Goal: Task Accomplishment & Management: Manage account settings

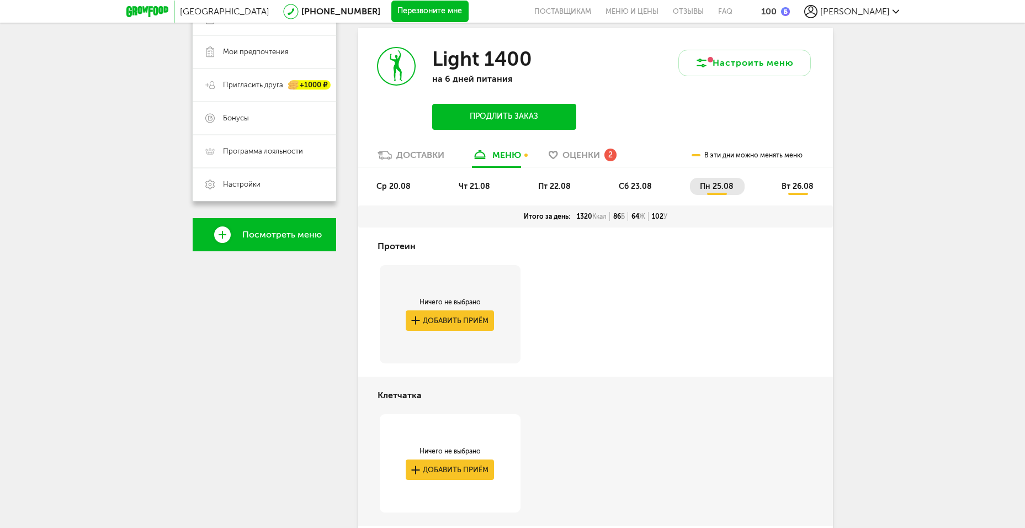
click at [565, 150] on span "Оценки" at bounding box center [582, 155] width 38 height 10
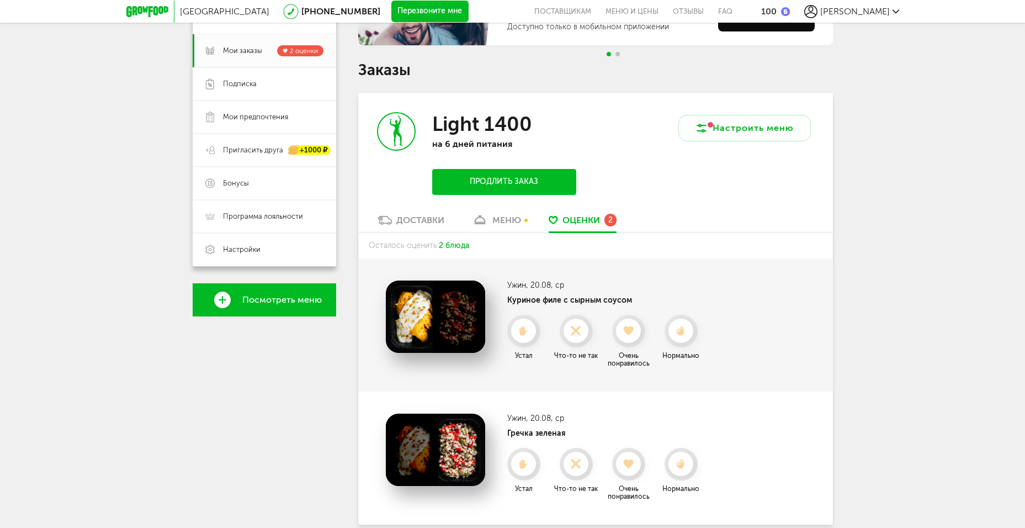
scroll to position [114, 0]
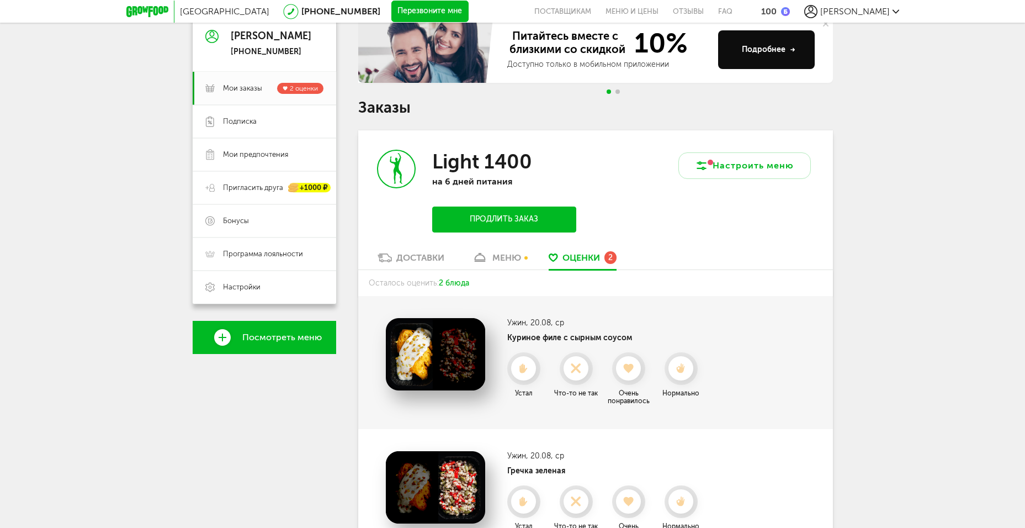
click at [633, 367] on use at bounding box center [629, 368] width 10 height 9
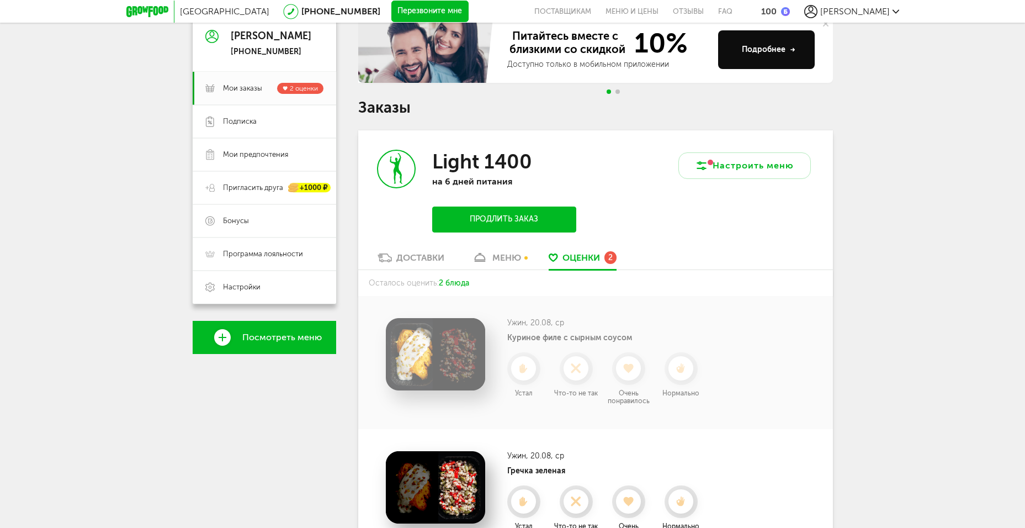
scroll to position [71, 0]
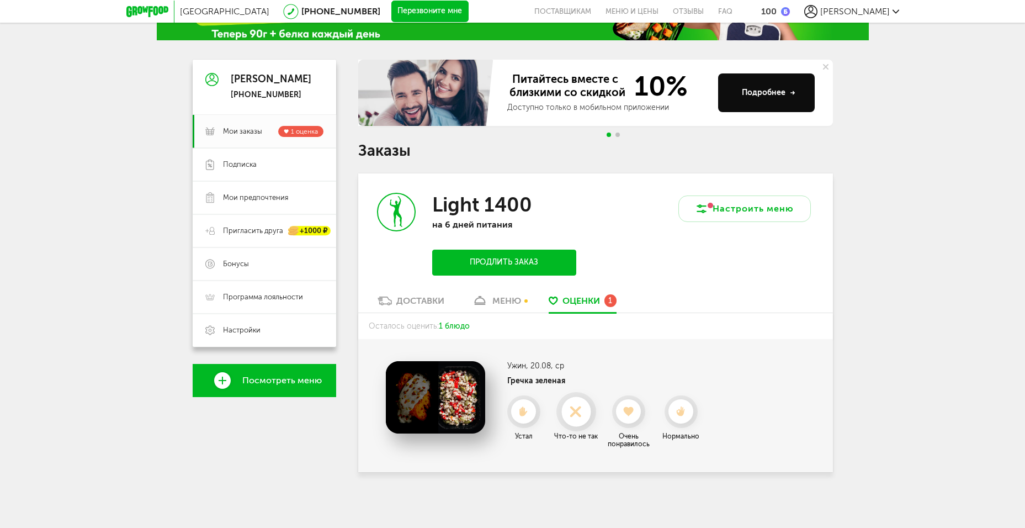
click at [577, 410] on use at bounding box center [576, 411] width 22 height 22
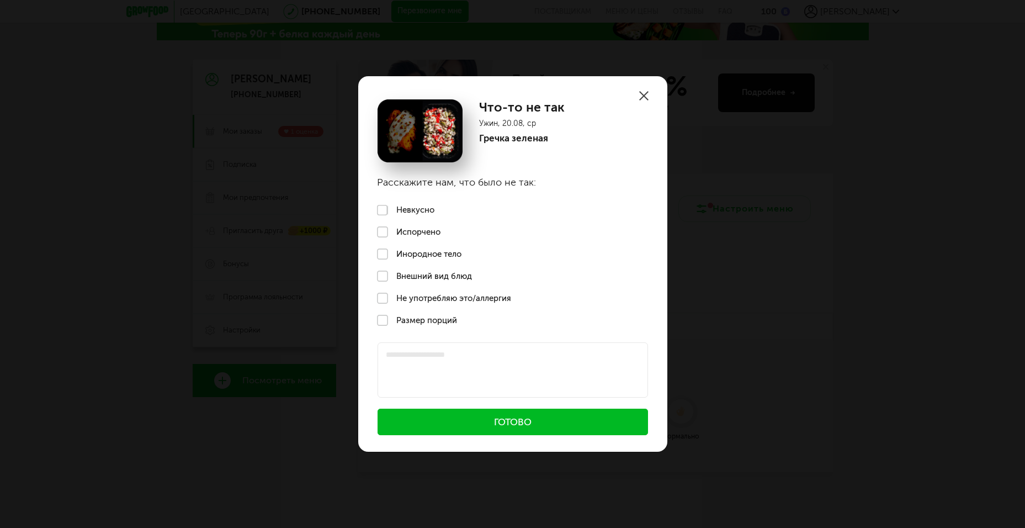
click at [416, 206] on label "Невкусно" at bounding box center [512, 210] width 309 height 22
click at [500, 423] on button "Готово" at bounding box center [513, 422] width 271 height 26
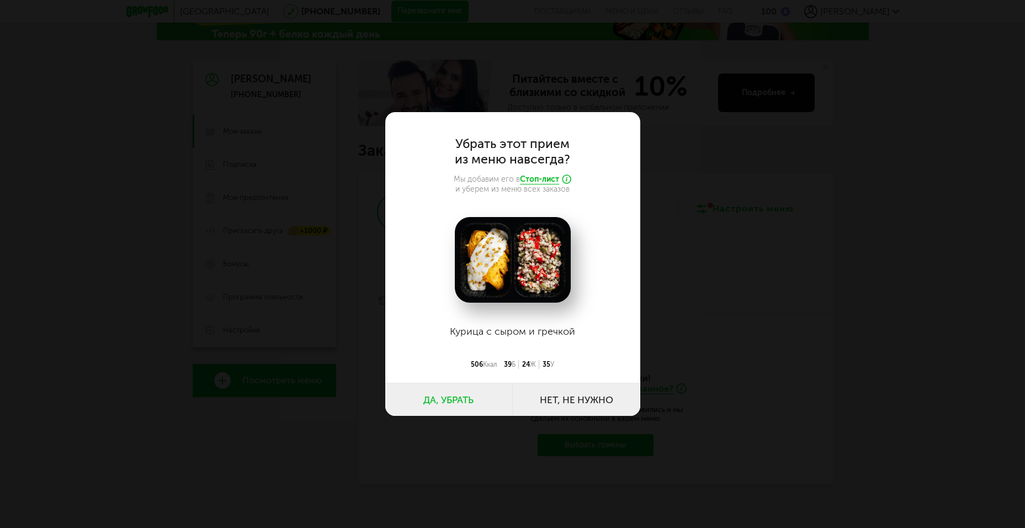
click at [559, 399] on button "Нет, не нужно" at bounding box center [577, 399] width 128 height 33
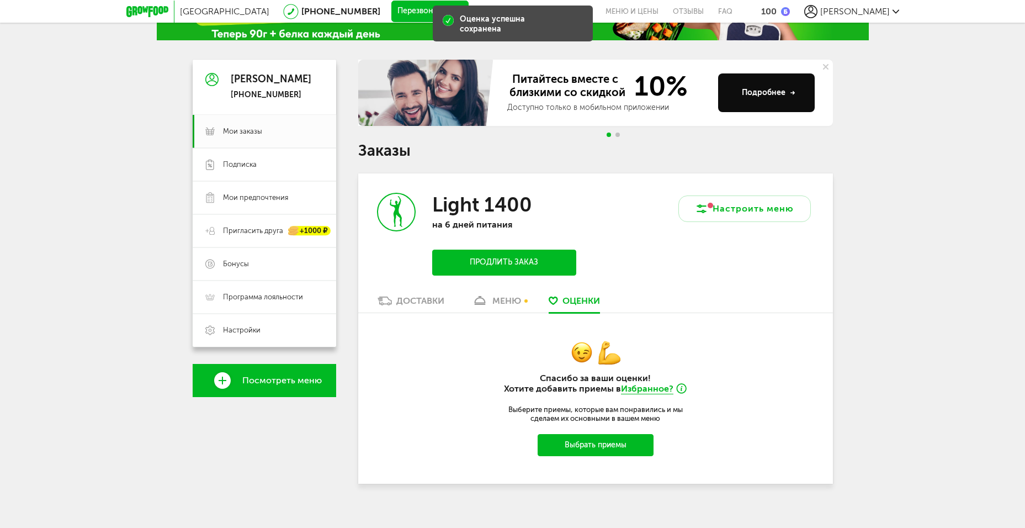
click at [525, 290] on div "Light 1400 на 6 дней питания Продлить заказ" at bounding box center [476, 233] width 237 height 121
click at [515, 300] on div "меню" at bounding box center [506, 300] width 29 height 10
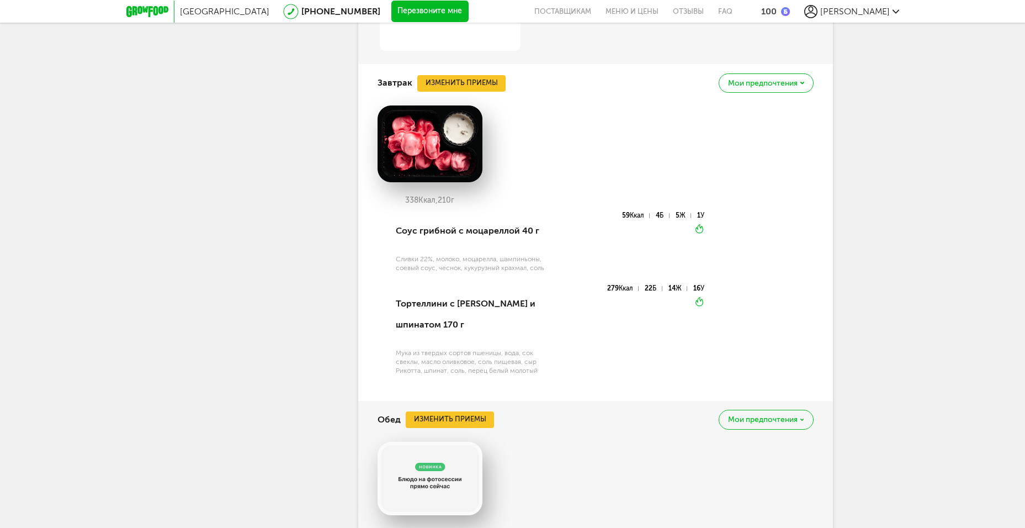
scroll to position [658, 0]
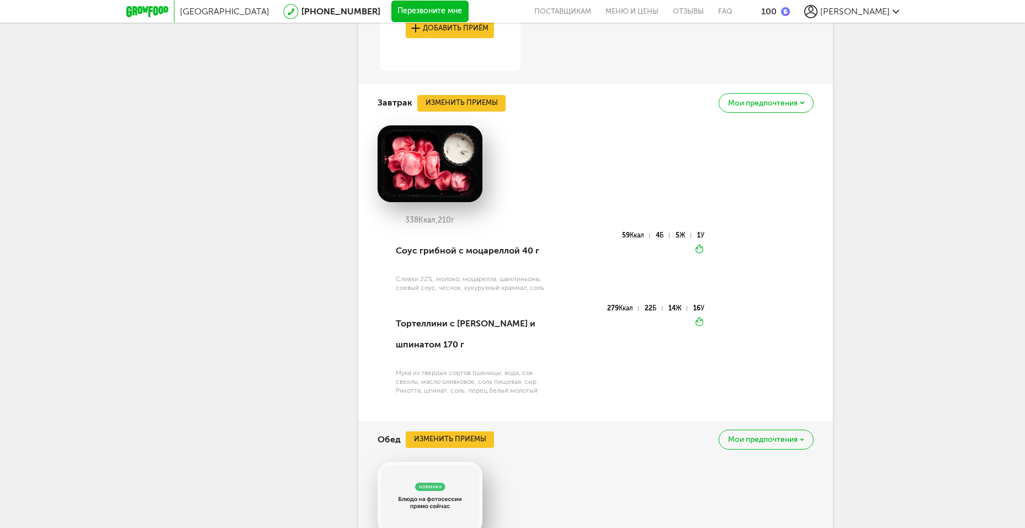
click at [780, 105] on span "Мои предпочтения" at bounding box center [763, 103] width 70 height 8
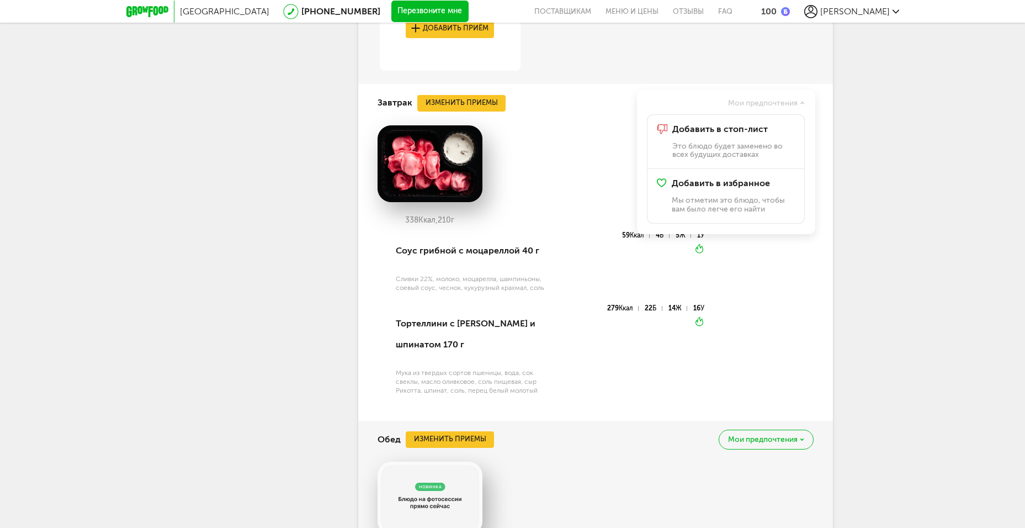
click at [791, 100] on span "Мои предпочтения" at bounding box center [763, 103] width 70 height 8
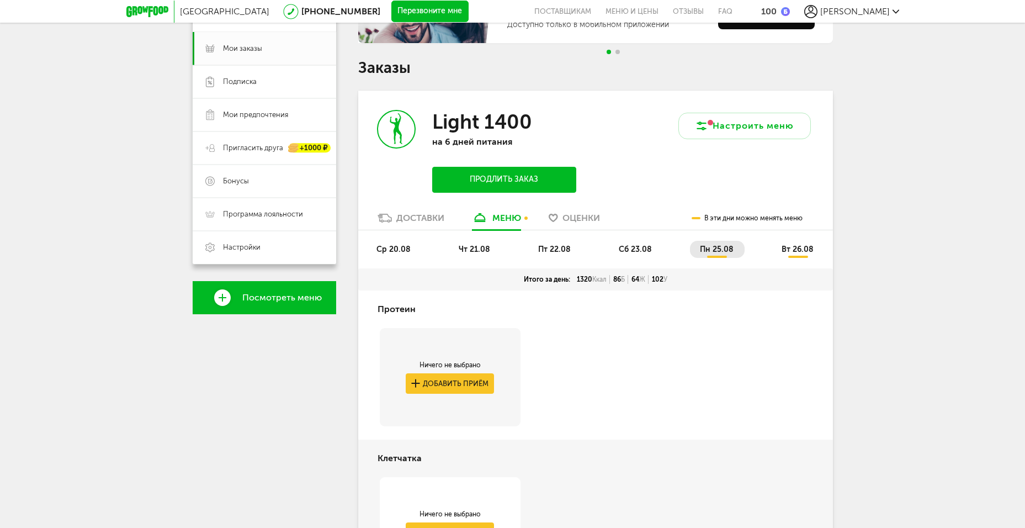
scroll to position [114, 0]
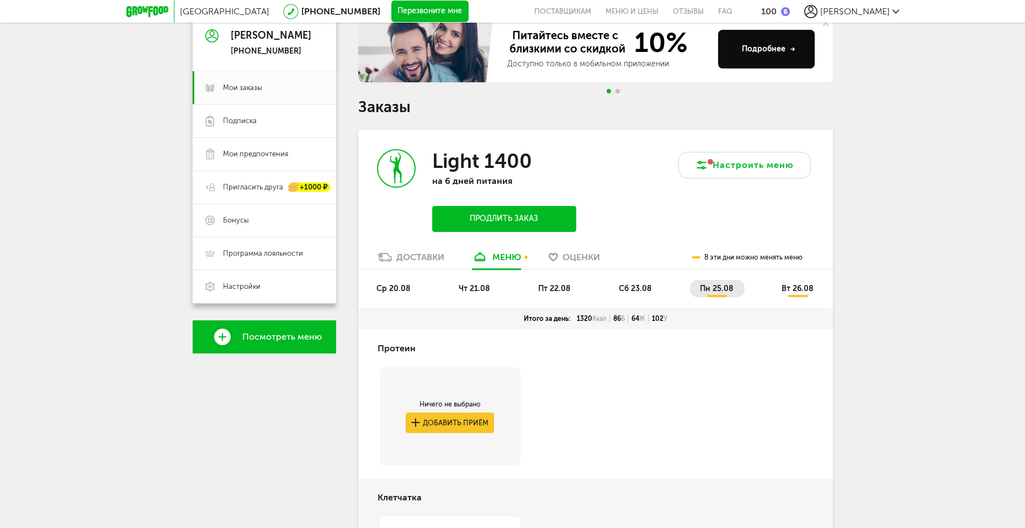
click at [799, 290] on span "вт 26.08" at bounding box center [798, 288] width 32 height 9
click at [728, 285] on span "пн 25.08" at bounding box center [717, 288] width 34 height 9
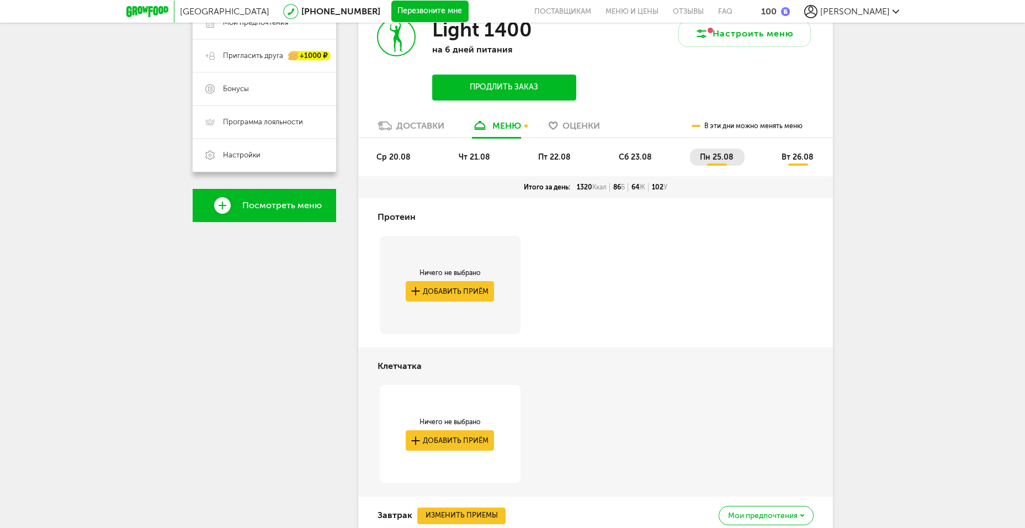
scroll to position [169, 0]
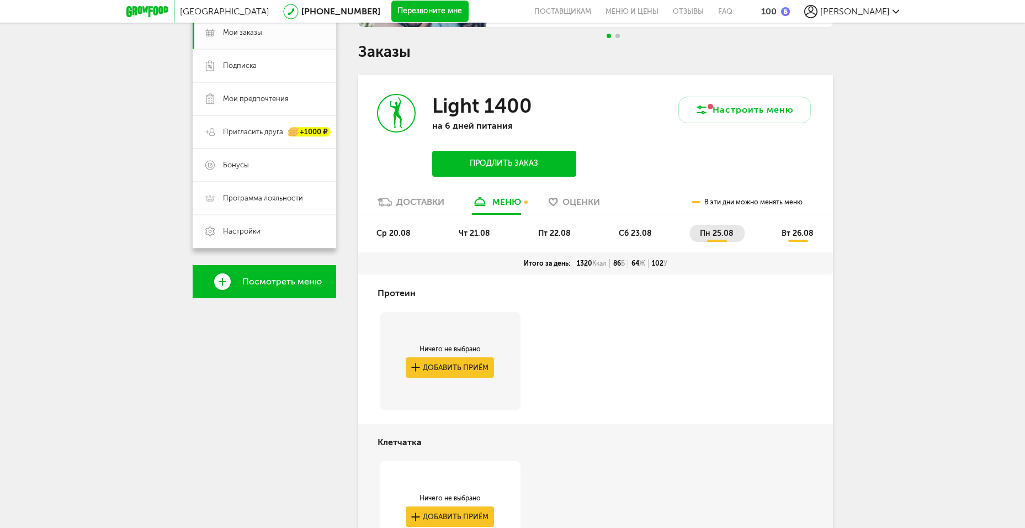
click at [551, 235] on span "пт 22.08" at bounding box center [554, 233] width 33 height 9
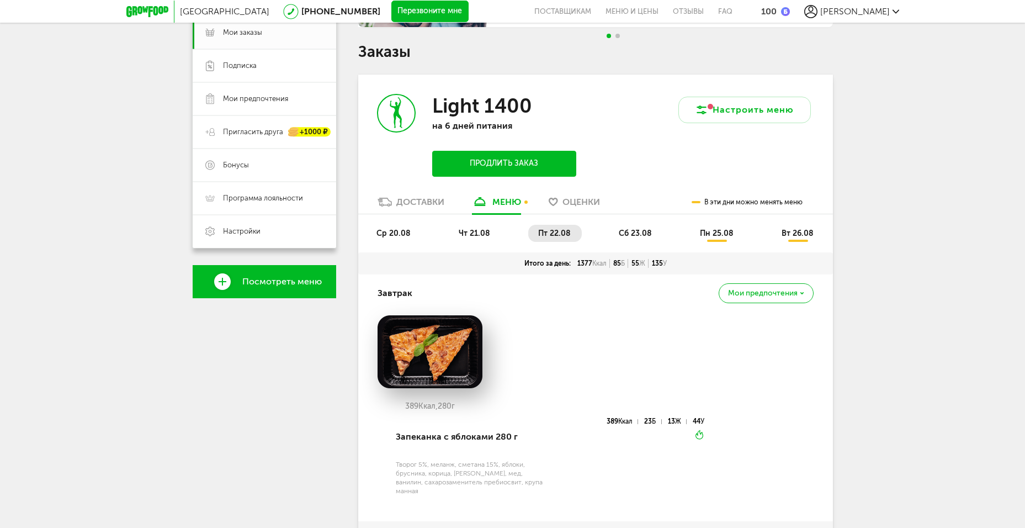
click at [474, 235] on span "чт 21.08" at bounding box center [474, 233] width 31 height 9
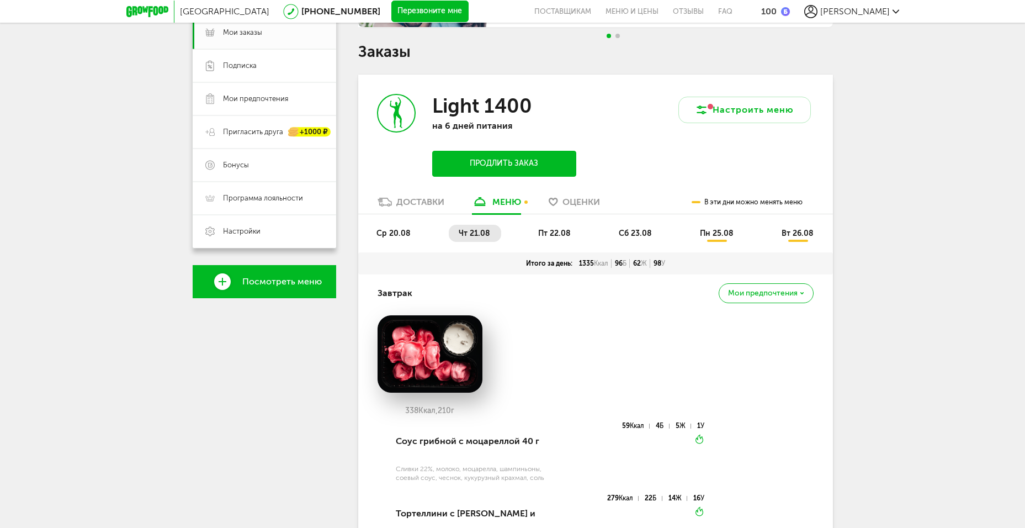
click at [404, 231] on span "ср 20.08" at bounding box center [394, 233] width 34 height 9
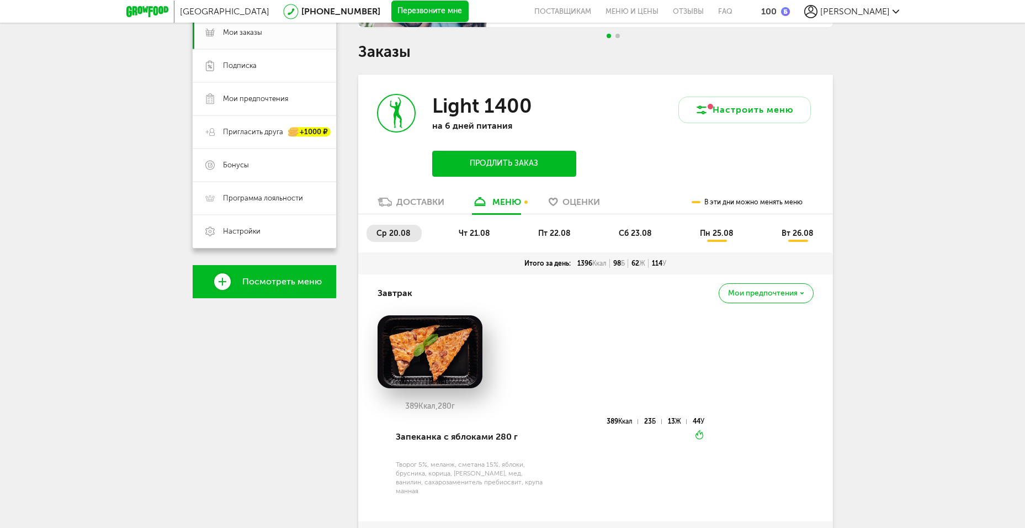
click at [463, 232] on span "чт 21.08" at bounding box center [474, 233] width 31 height 9
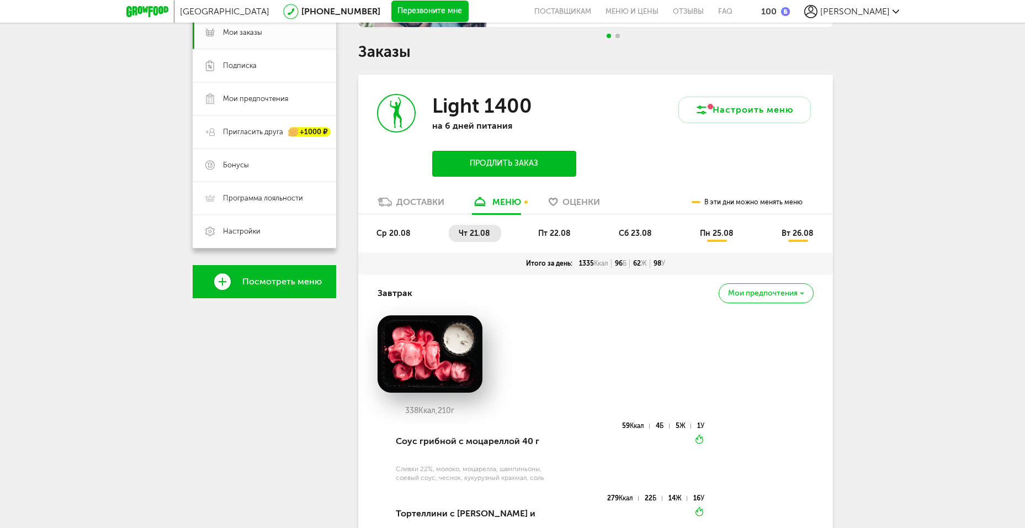
click at [540, 234] on span "пт 22.08" at bounding box center [554, 233] width 33 height 9
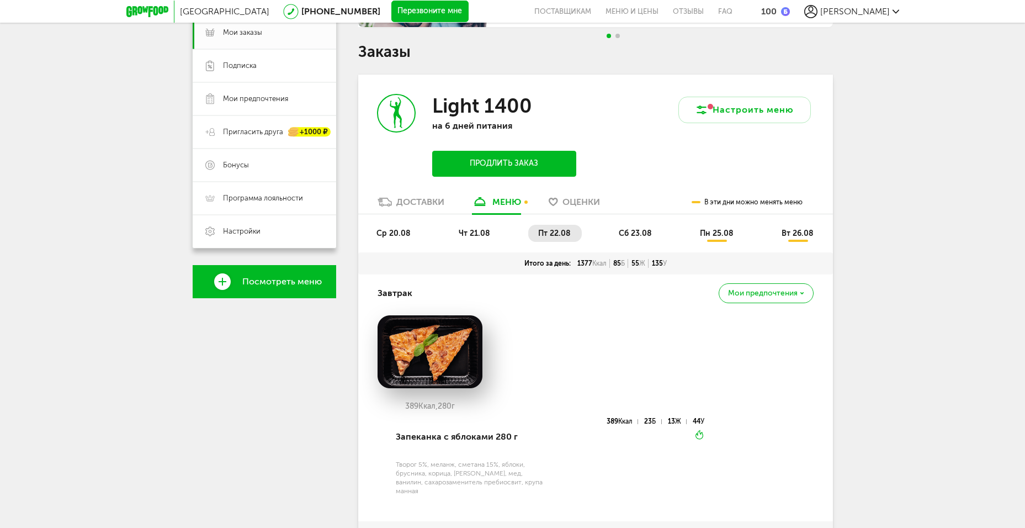
click at [480, 235] on span "чт 21.08" at bounding box center [474, 233] width 31 height 9
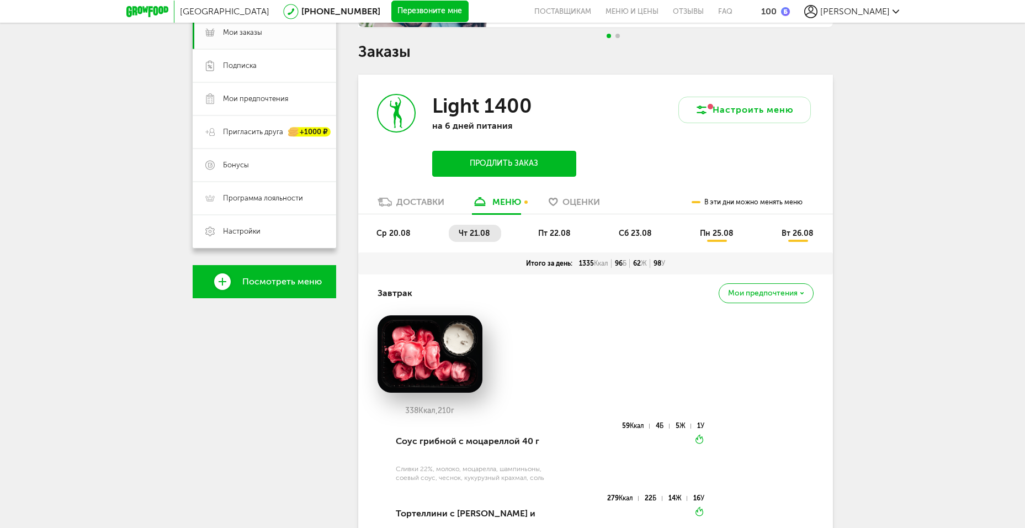
click at [537, 232] on li "пт 22.08" at bounding box center [555, 233] width 54 height 17
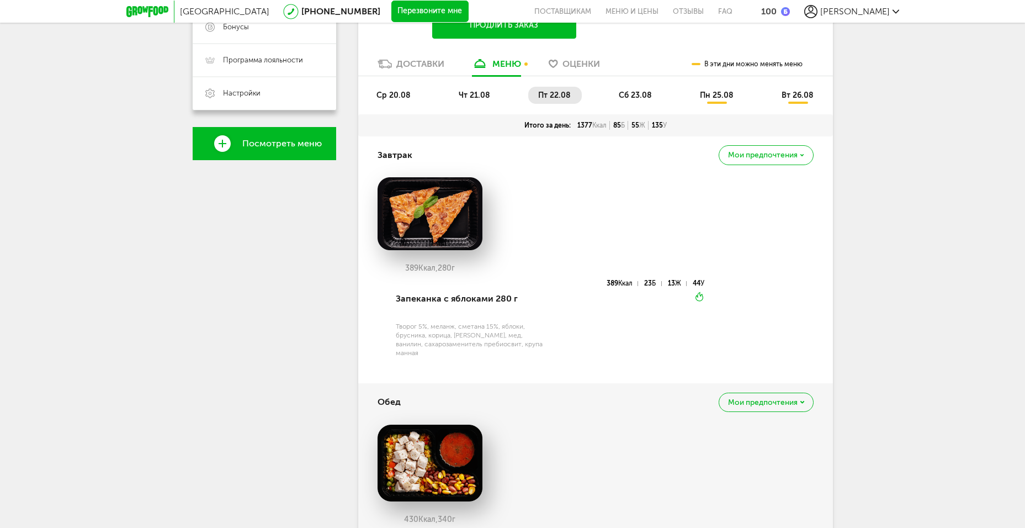
scroll to position [225, 0]
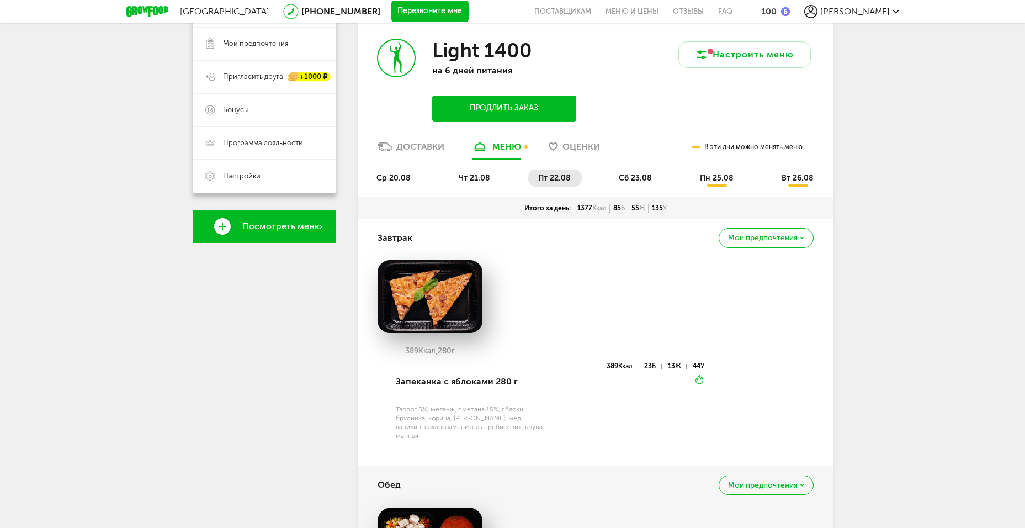
click at [475, 173] on span "чт 21.08" at bounding box center [474, 177] width 31 height 9
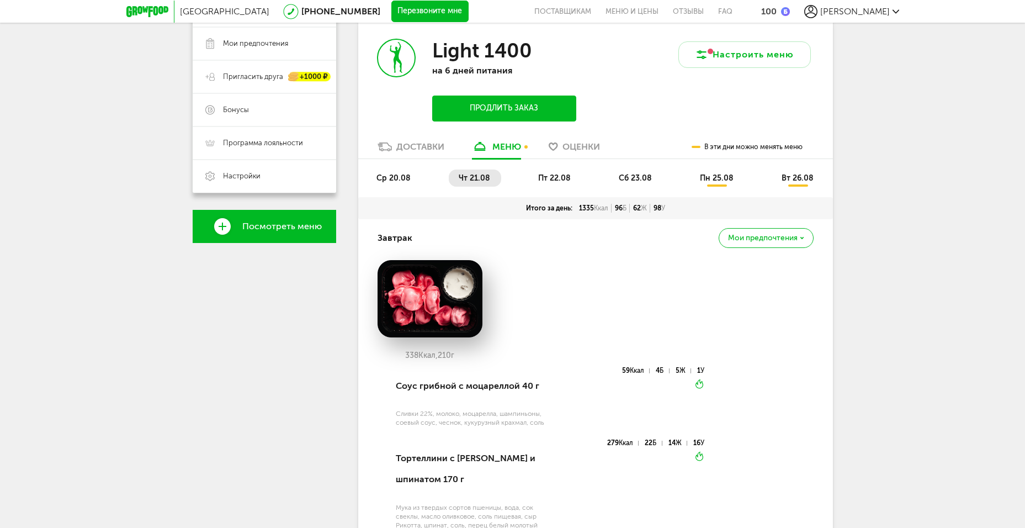
click at [541, 176] on span "пт 22.08" at bounding box center [554, 177] width 33 height 9
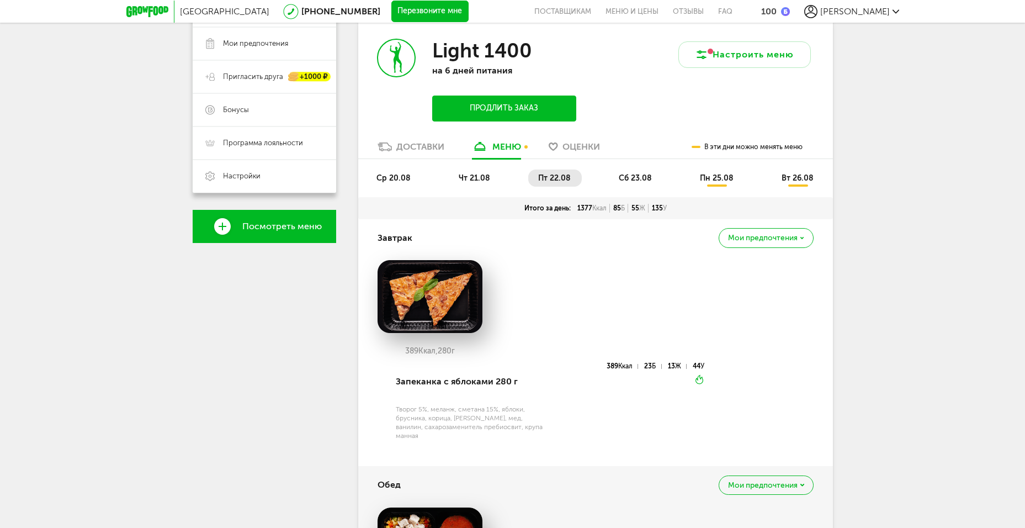
click at [468, 180] on span "чт 21.08" at bounding box center [474, 177] width 31 height 9
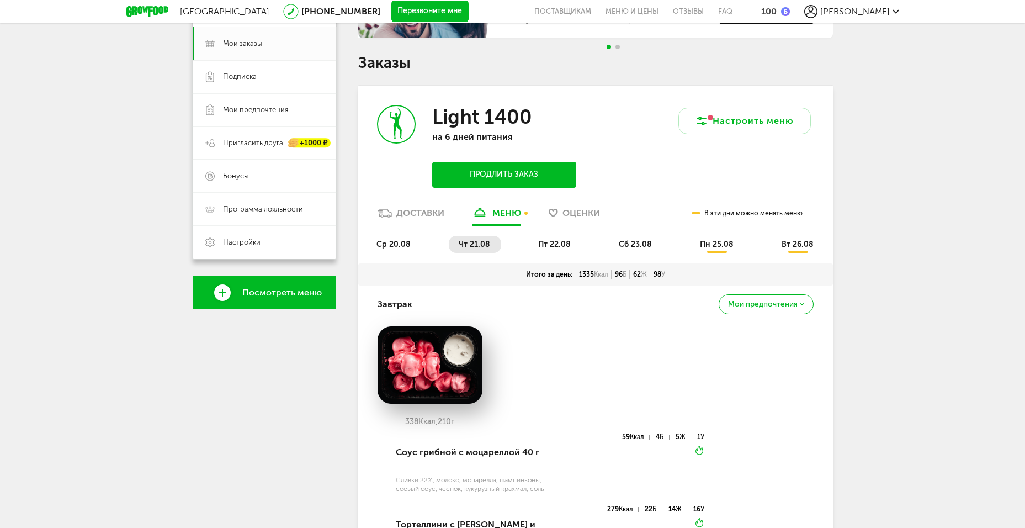
scroll to position [154, 0]
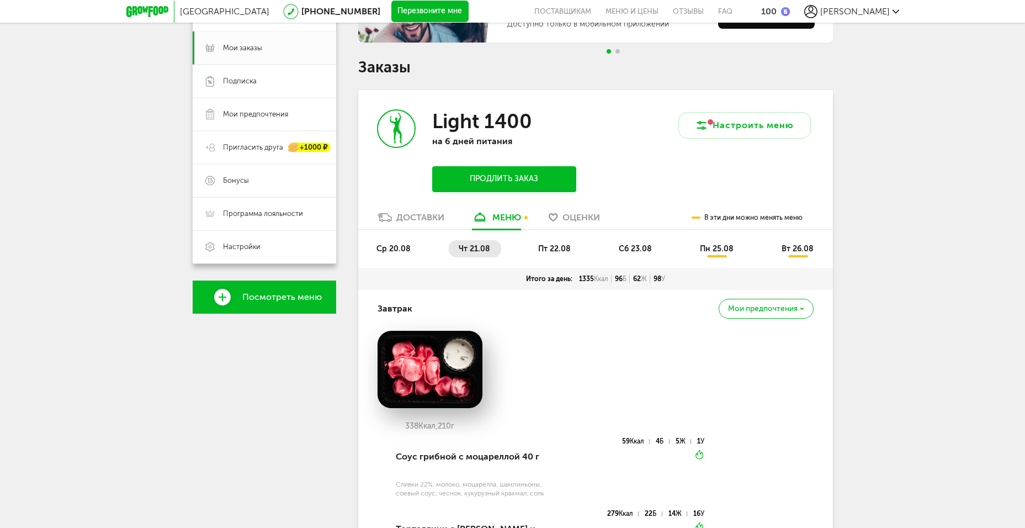
click at [555, 250] on span "пт 22.08" at bounding box center [554, 248] width 33 height 9
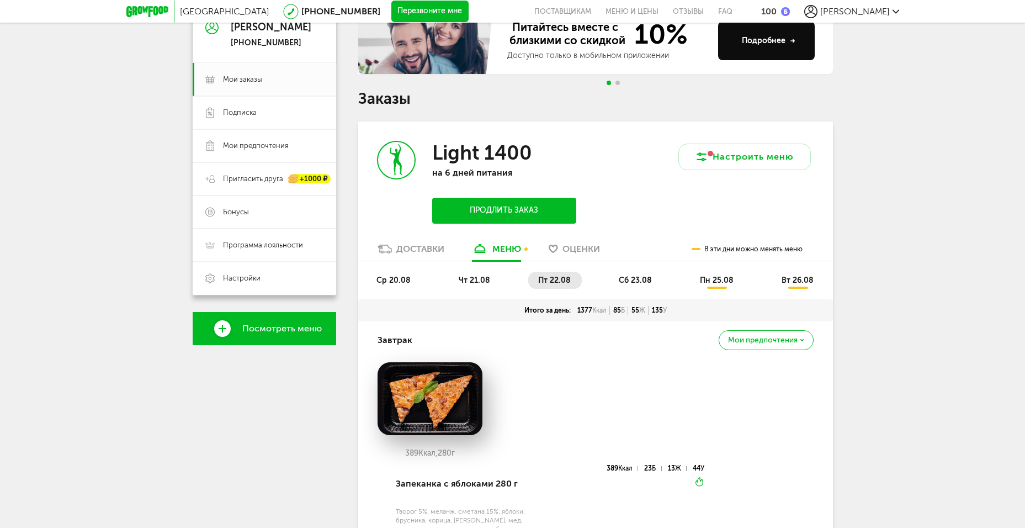
scroll to position [118, 0]
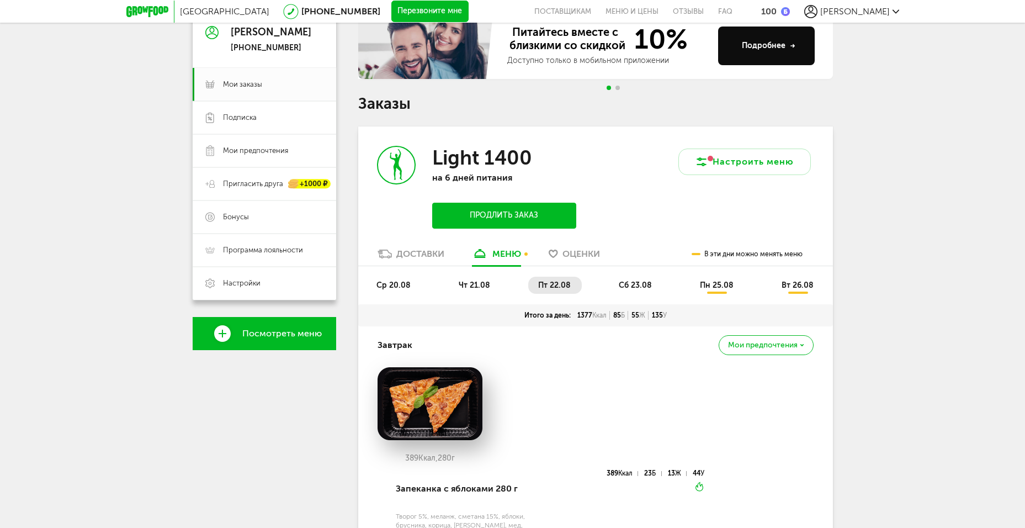
click at [619, 285] on span "сб 23.08" at bounding box center [635, 284] width 33 height 9
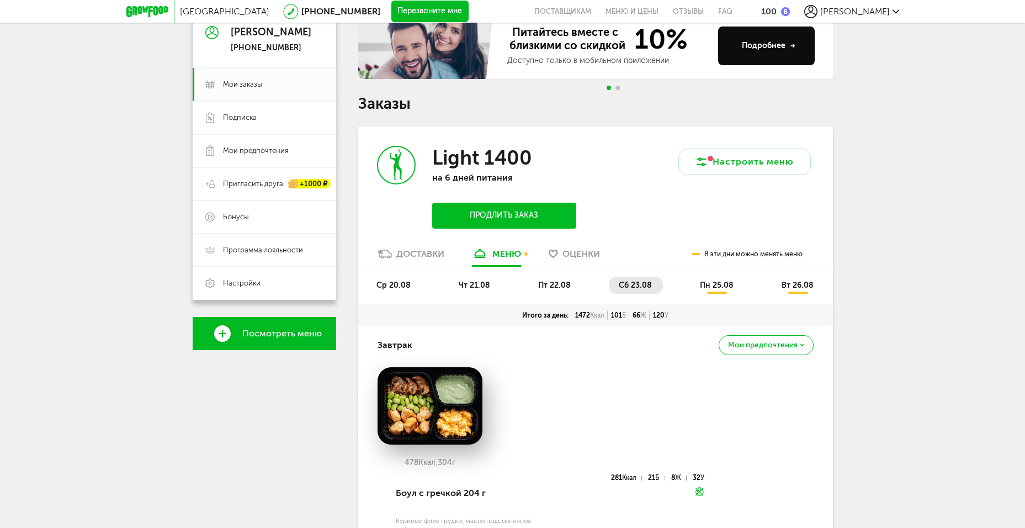
click at [558, 284] on span "пт 22.08" at bounding box center [554, 284] width 33 height 9
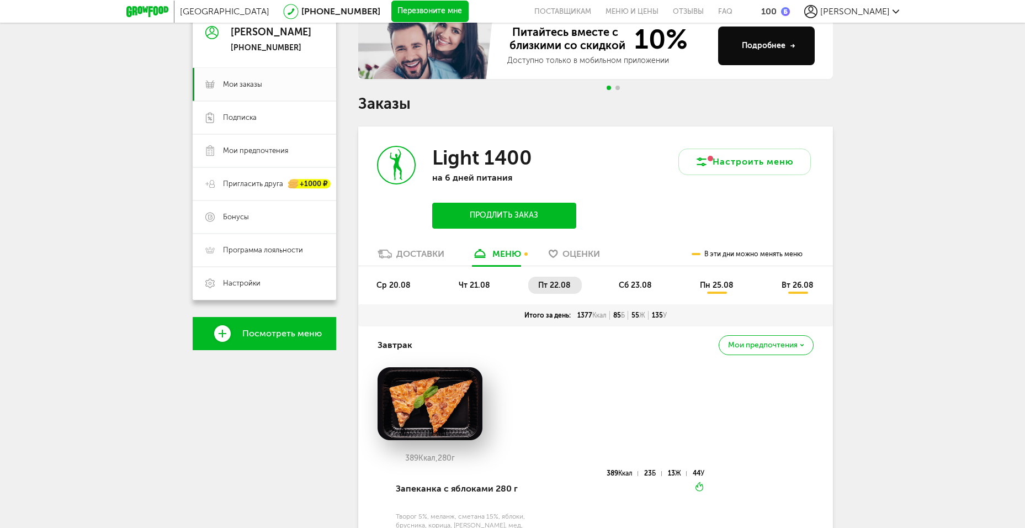
click at [610, 282] on li "сб 23.08" at bounding box center [636, 285] width 54 height 17
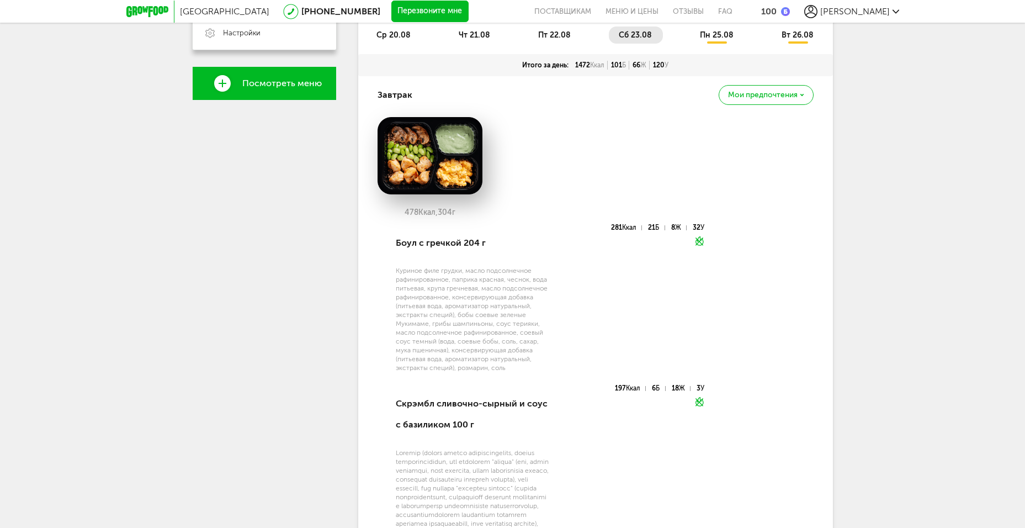
scroll to position [283, 0]
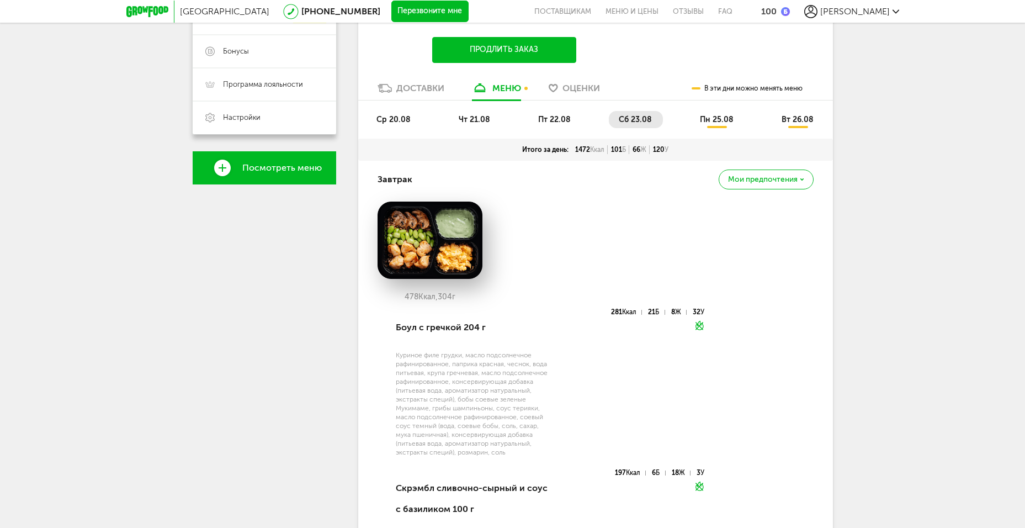
click at [550, 126] on li "пт 22.08" at bounding box center [555, 119] width 54 height 17
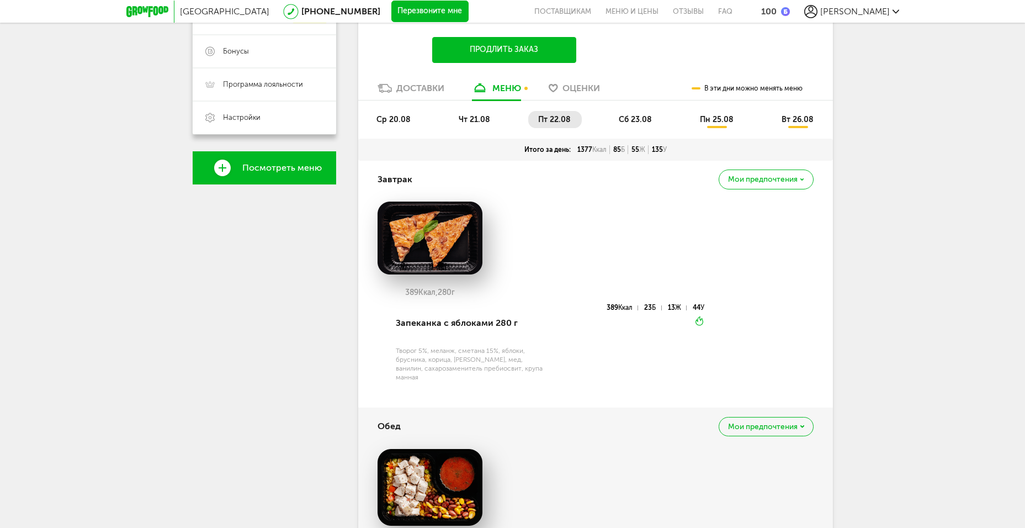
click at [464, 116] on span "чт 21.08" at bounding box center [474, 119] width 31 height 9
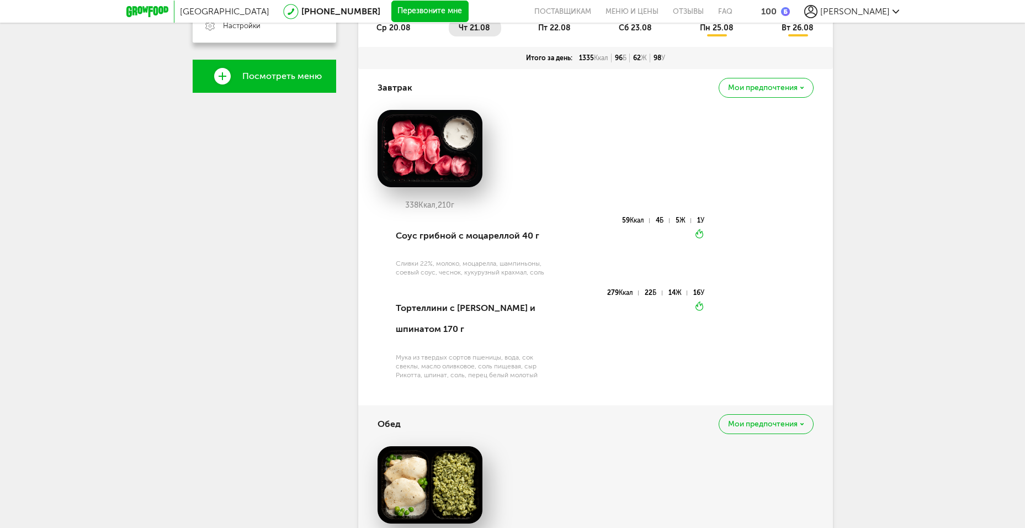
scroll to position [154, 0]
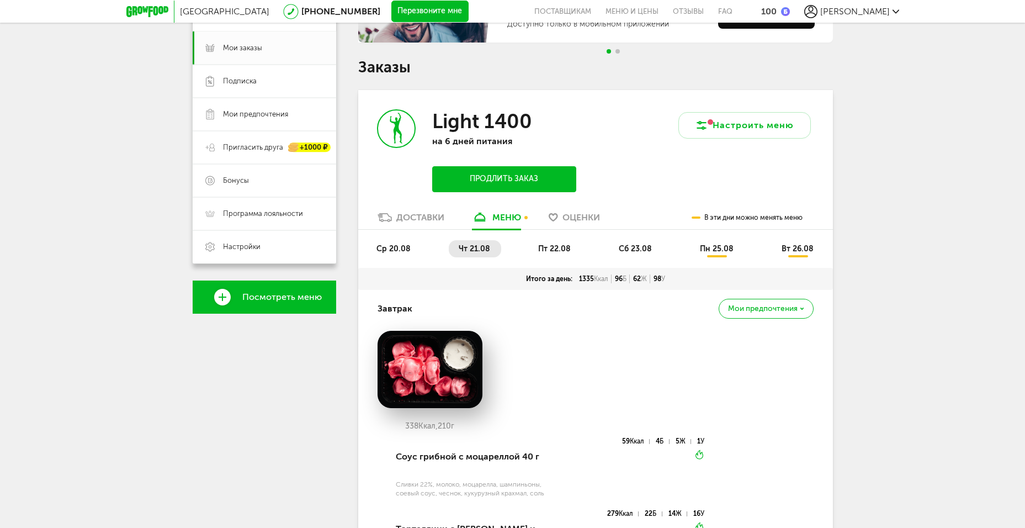
click at [570, 254] on li "пт 22.08" at bounding box center [555, 248] width 54 height 17
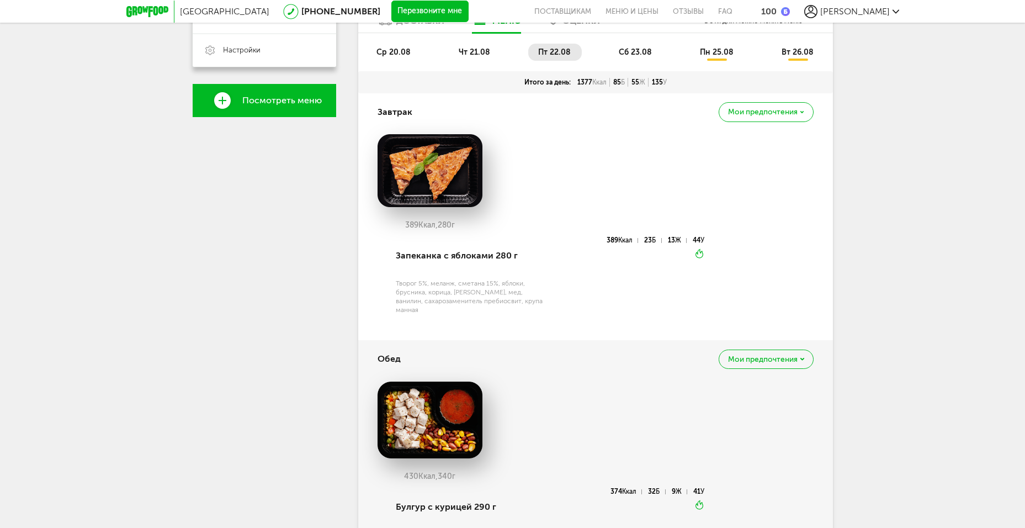
scroll to position [228, 0]
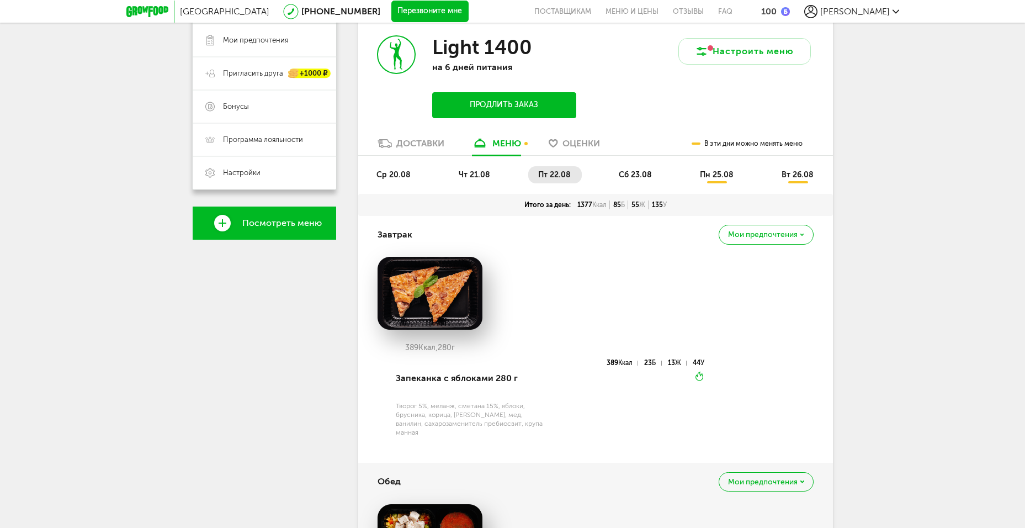
click at [633, 175] on span "сб 23.08" at bounding box center [635, 174] width 33 height 9
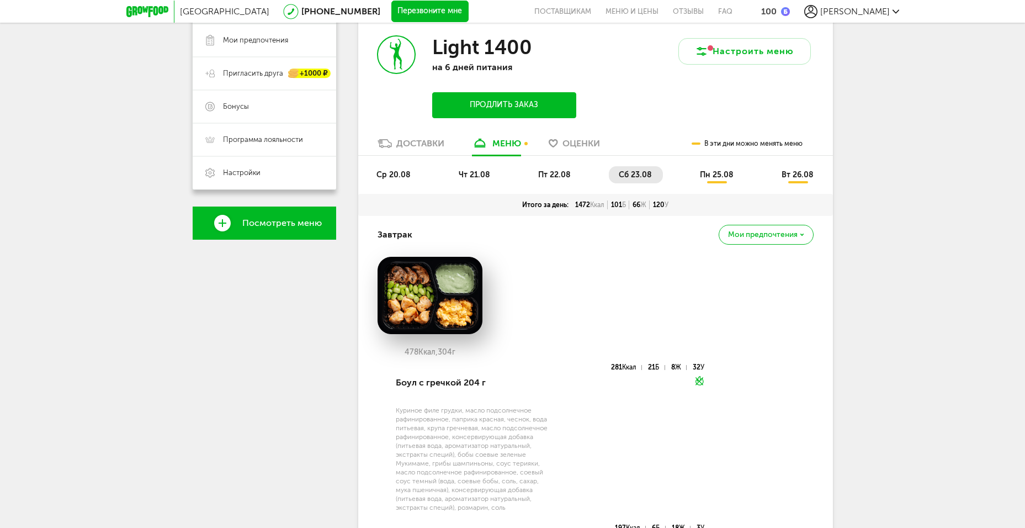
click at [571, 169] on li "пт 22.08" at bounding box center [555, 174] width 54 height 17
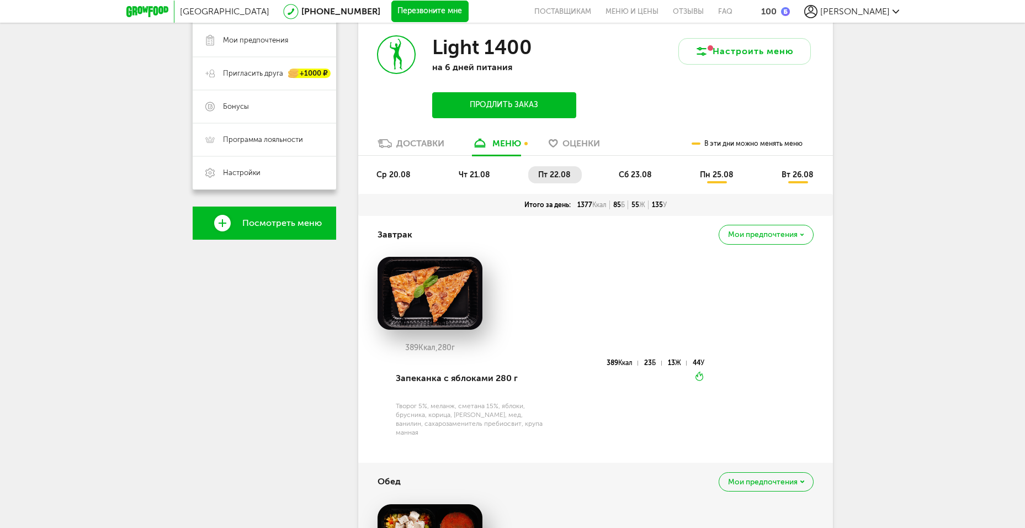
click at [459, 171] on span "чт 21.08" at bounding box center [474, 174] width 31 height 9
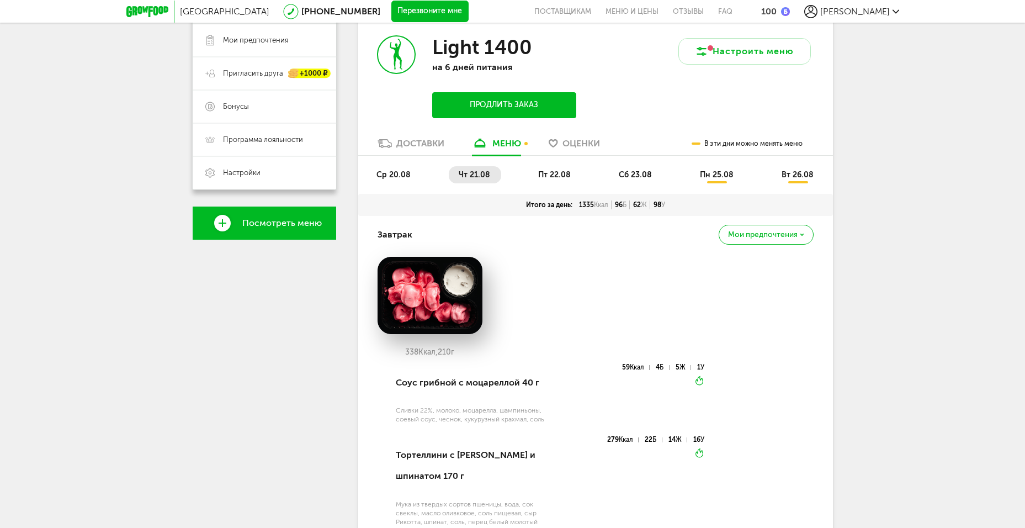
click at [416, 166] on ul "ср 20.08 чт 21.08 пт 22.08 сб 23.08 пн 25.08 вт 26.08" at bounding box center [596, 180] width 458 height 28
click at [410, 172] on li "ср 20.08" at bounding box center [394, 174] width 55 height 17
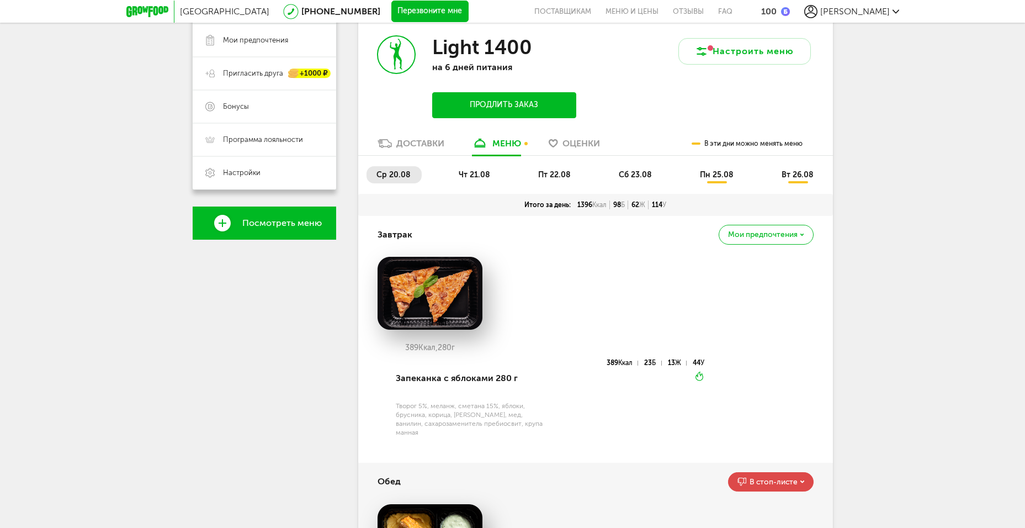
click at [474, 167] on li "чт 21.08" at bounding box center [475, 174] width 52 height 17
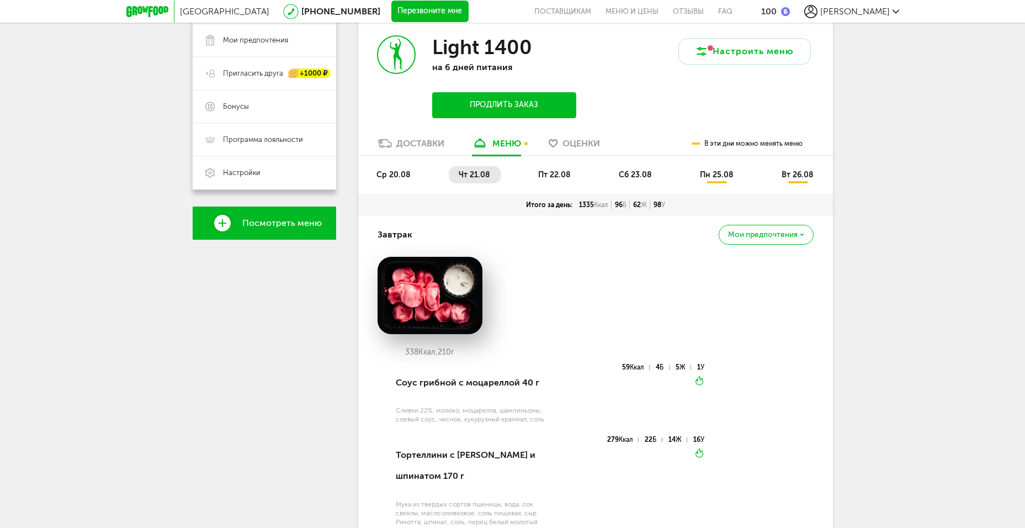
click at [631, 172] on span "сб 23.08" at bounding box center [635, 174] width 33 height 9
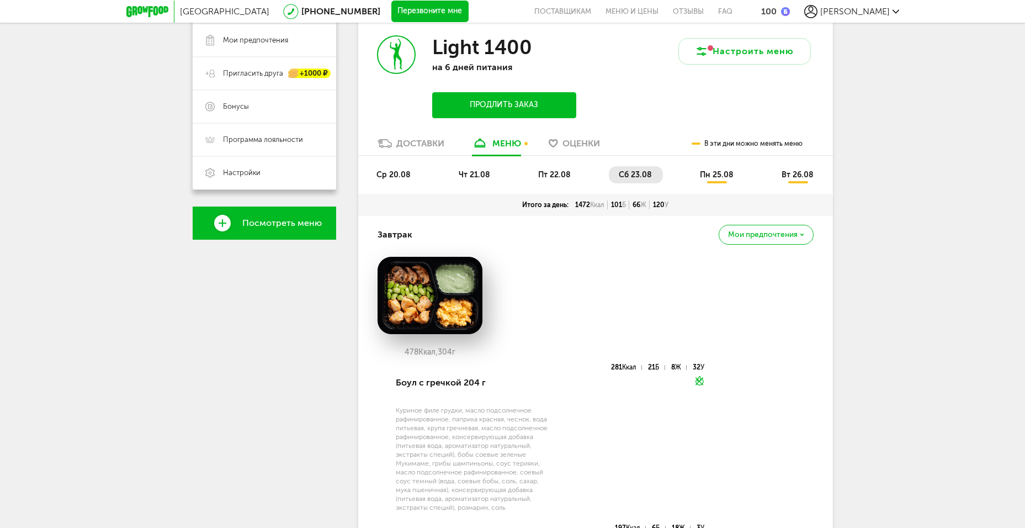
click at [557, 165] on div "ср 20.08 чт 21.08 пт 22.08 сб 23.08 пн 25.08 вт 26.08" at bounding box center [595, 175] width 475 height 38
click at [548, 168] on li "пт 22.08" at bounding box center [555, 174] width 54 height 17
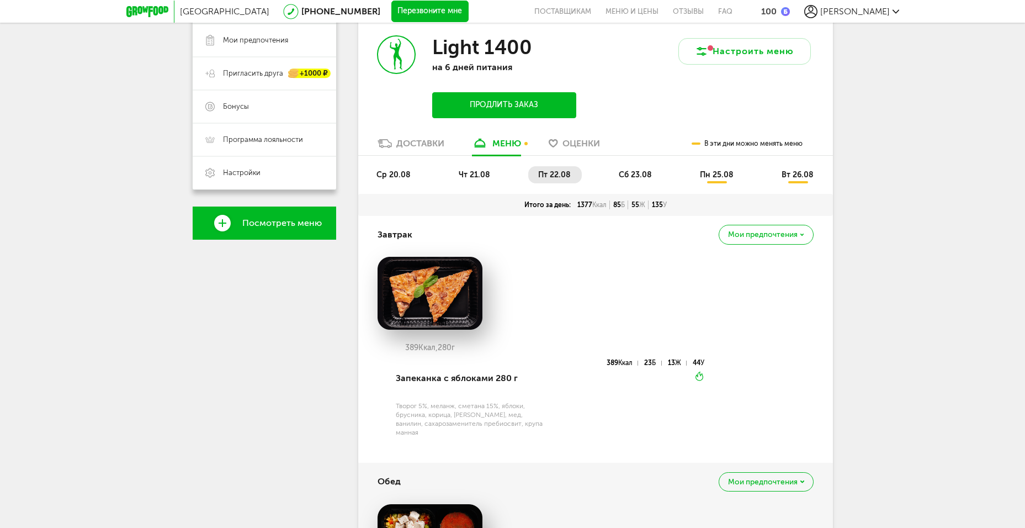
click at [629, 167] on li "сб 23.08" at bounding box center [636, 174] width 54 height 17
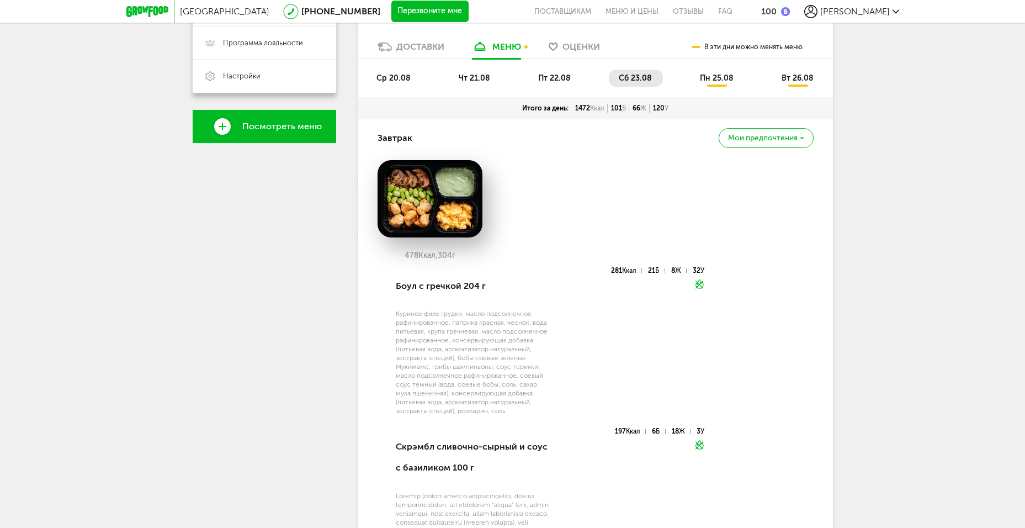
scroll to position [69, 0]
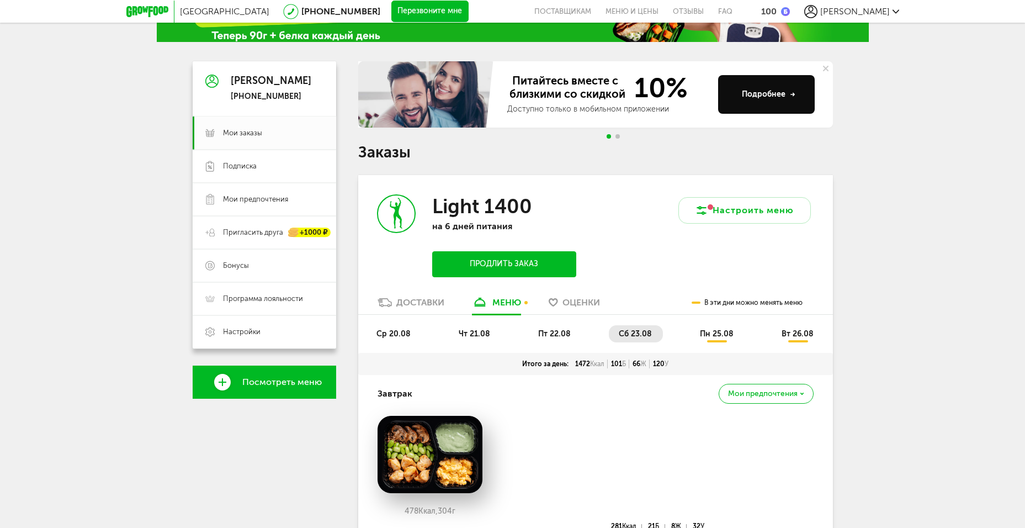
click at [714, 333] on span "пн 25.08" at bounding box center [717, 333] width 34 height 9
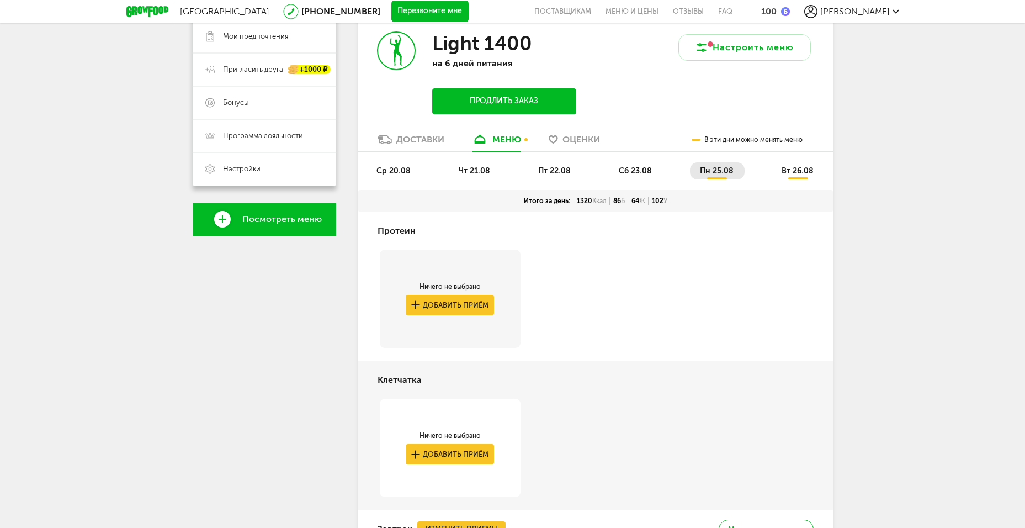
scroll to position [59, 0]
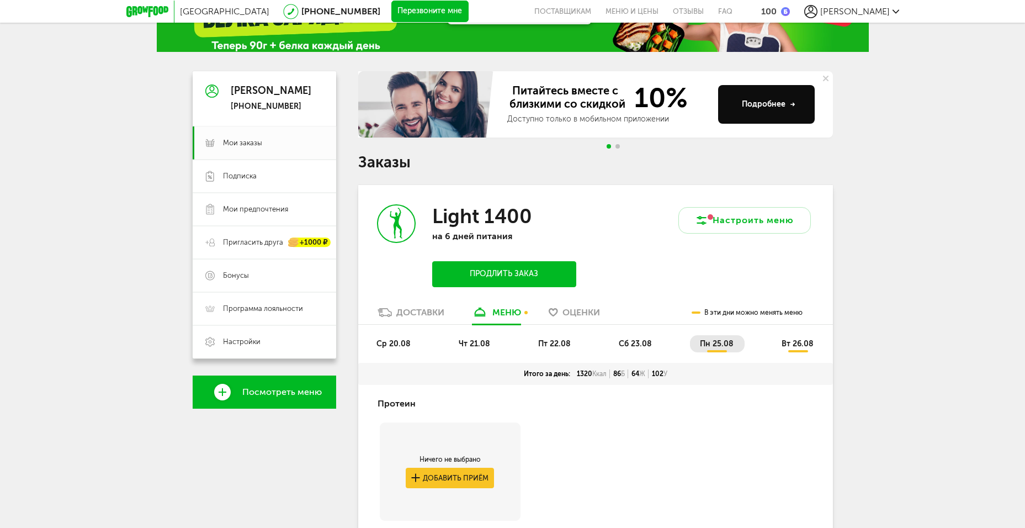
click at [548, 343] on span "пт 22.08" at bounding box center [554, 343] width 33 height 9
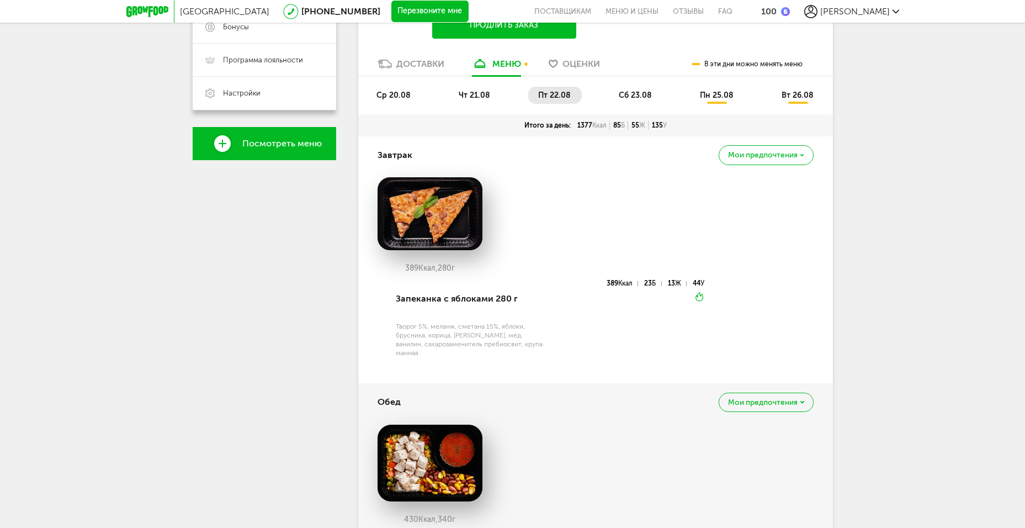
scroll to position [173, 0]
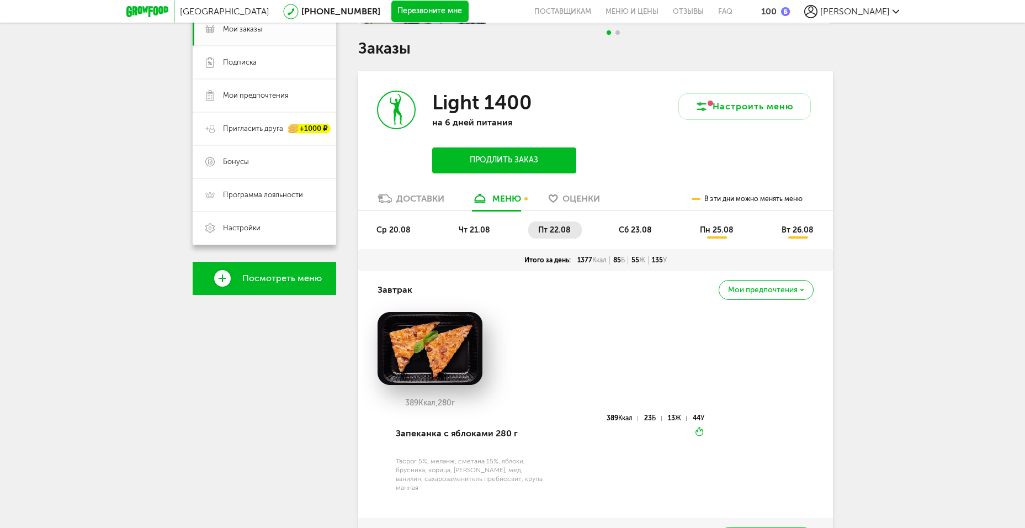
click at [485, 230] on span "чт 21.08" at bounding box center [474, 229] width 31 height 9
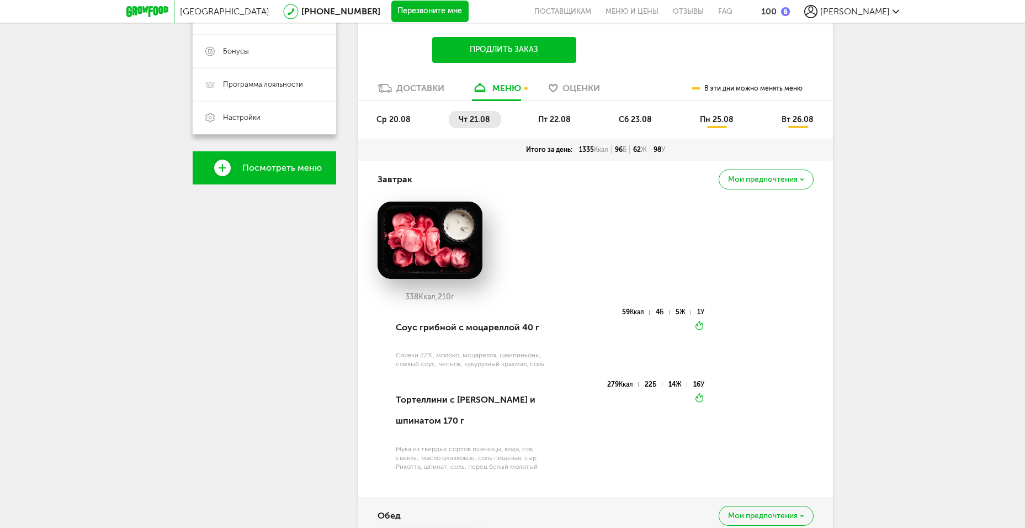
click at [394, 121] on span "ср 20.08" at bounding box center [394, 119] width 34 height 9
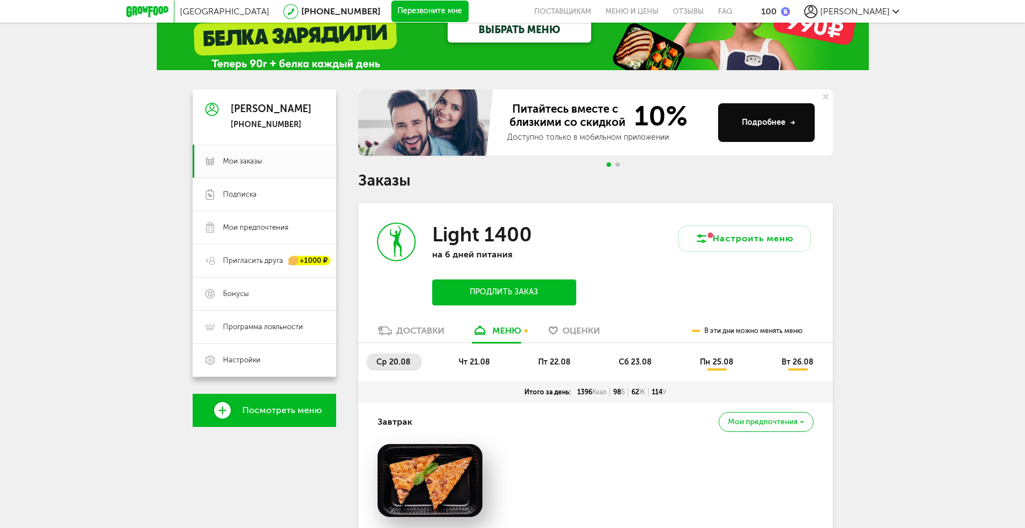
scroll to position [110, 0]
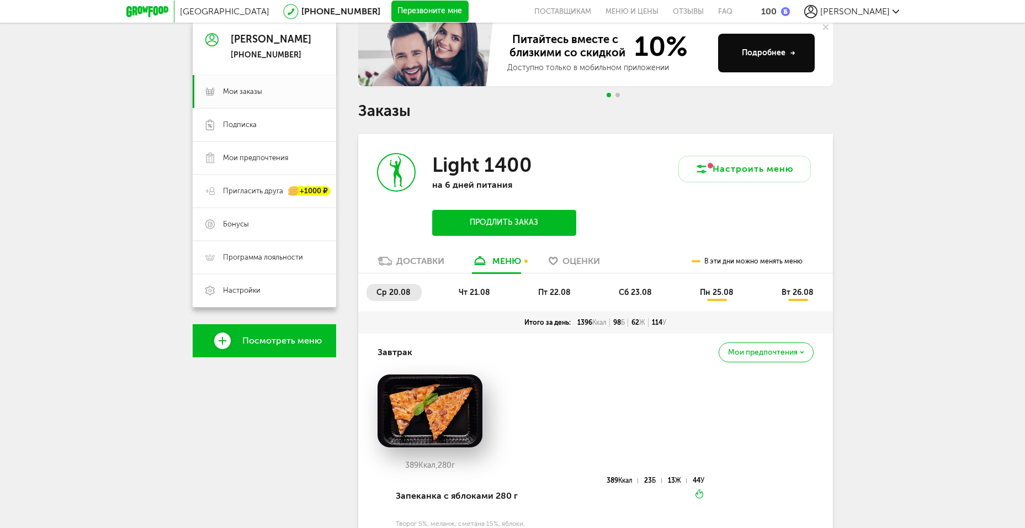
click at [629, 289] on span "сб 23.08" at bounding box center [635, 292] width 33 height 9
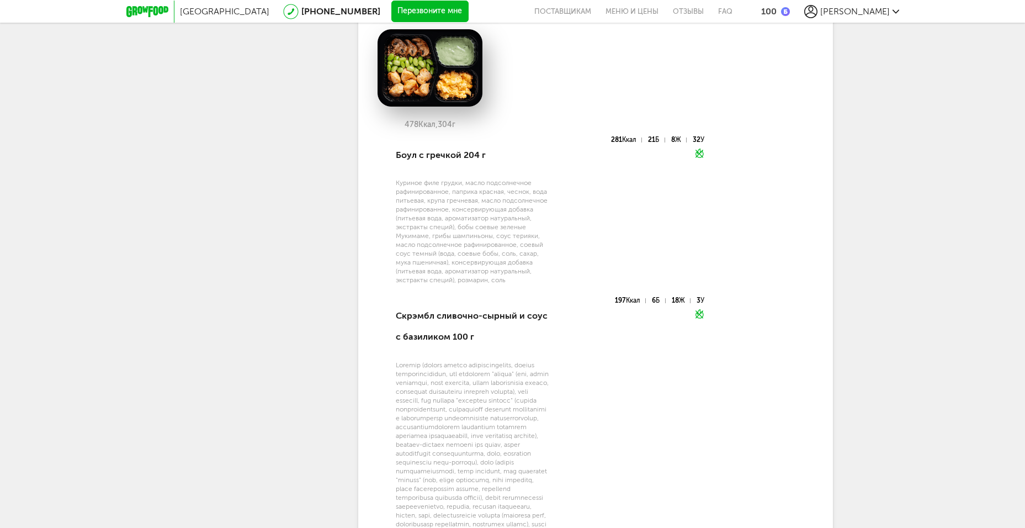
scroll to position [179, 0]
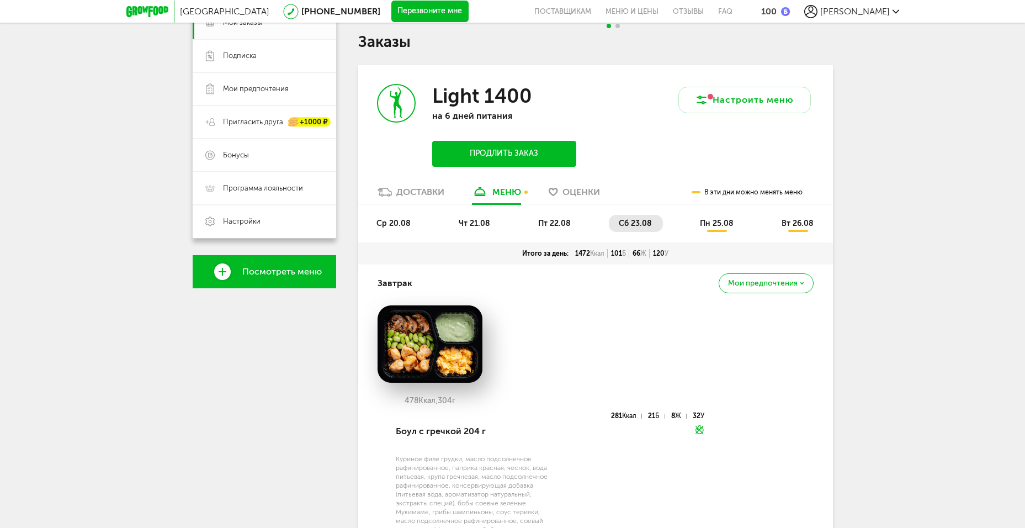
click at [710, 224] on span "пн 25.08" at bounding box center [717, 223] width 34 height 9
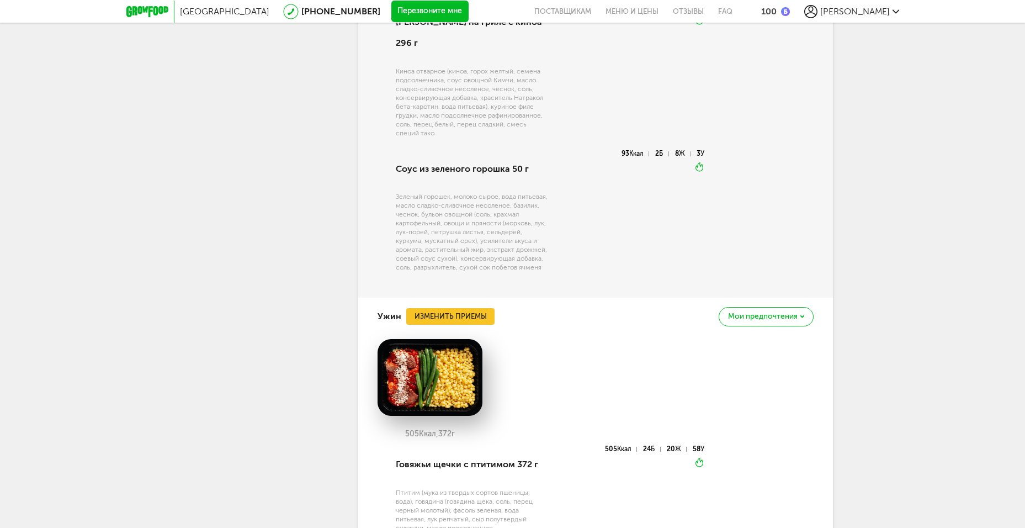
scroll to position [1329, 0]
